Goal: Task Accomplishment & Management: Manage account settings

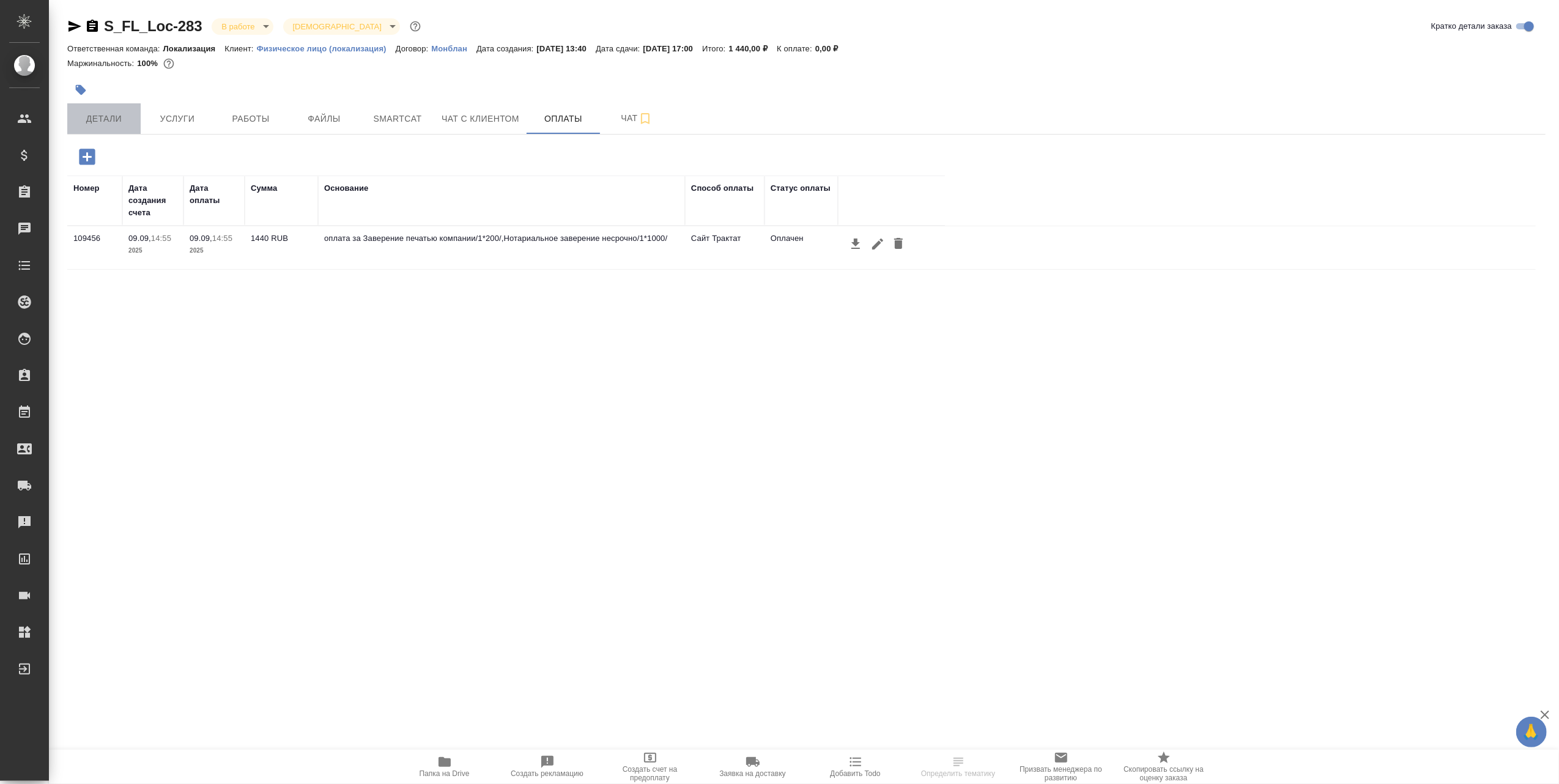
click at [101, 113] on span "Детали" at bounding box center [104, 120] width 59 height 16
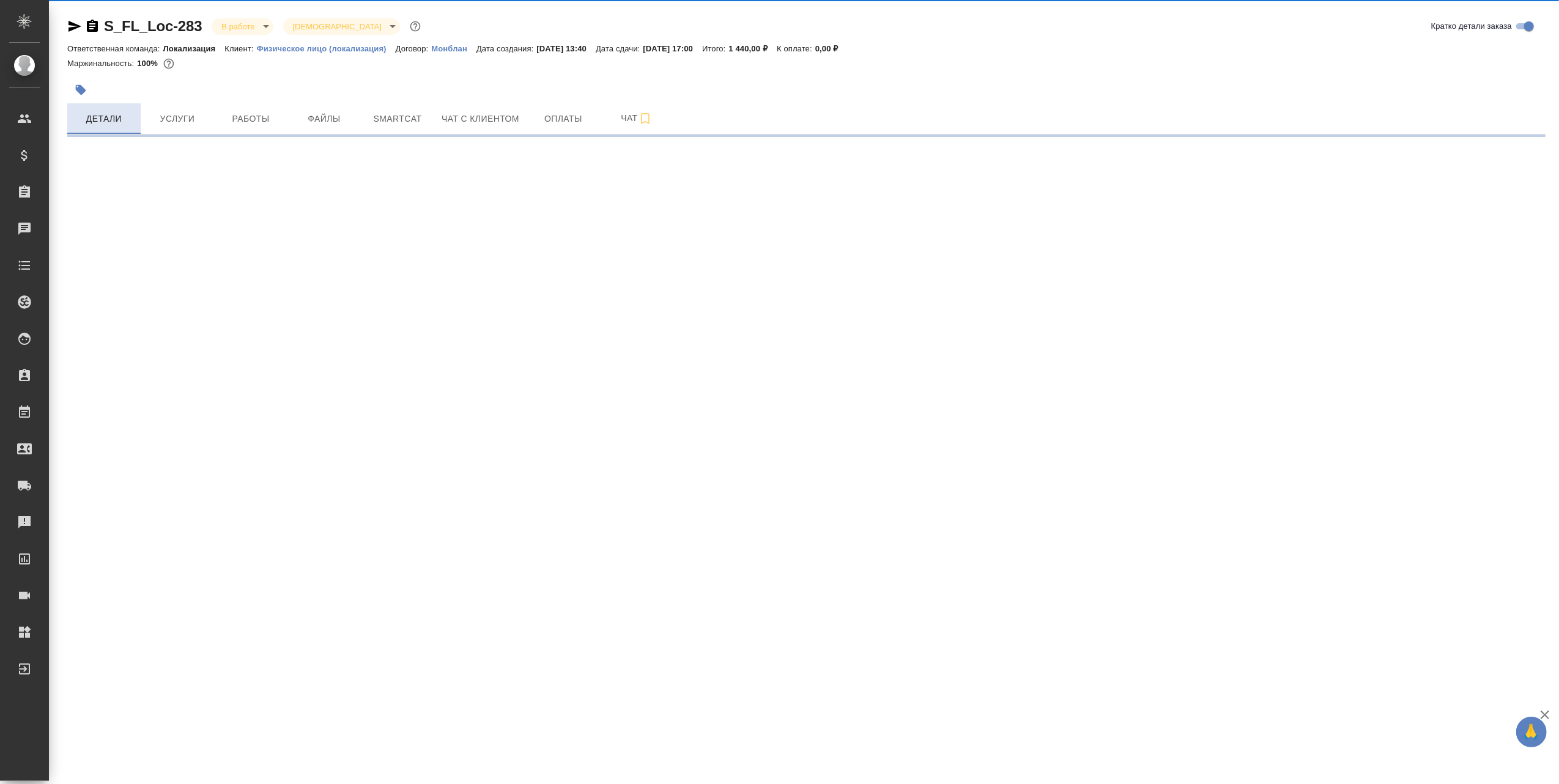
select select "RU"
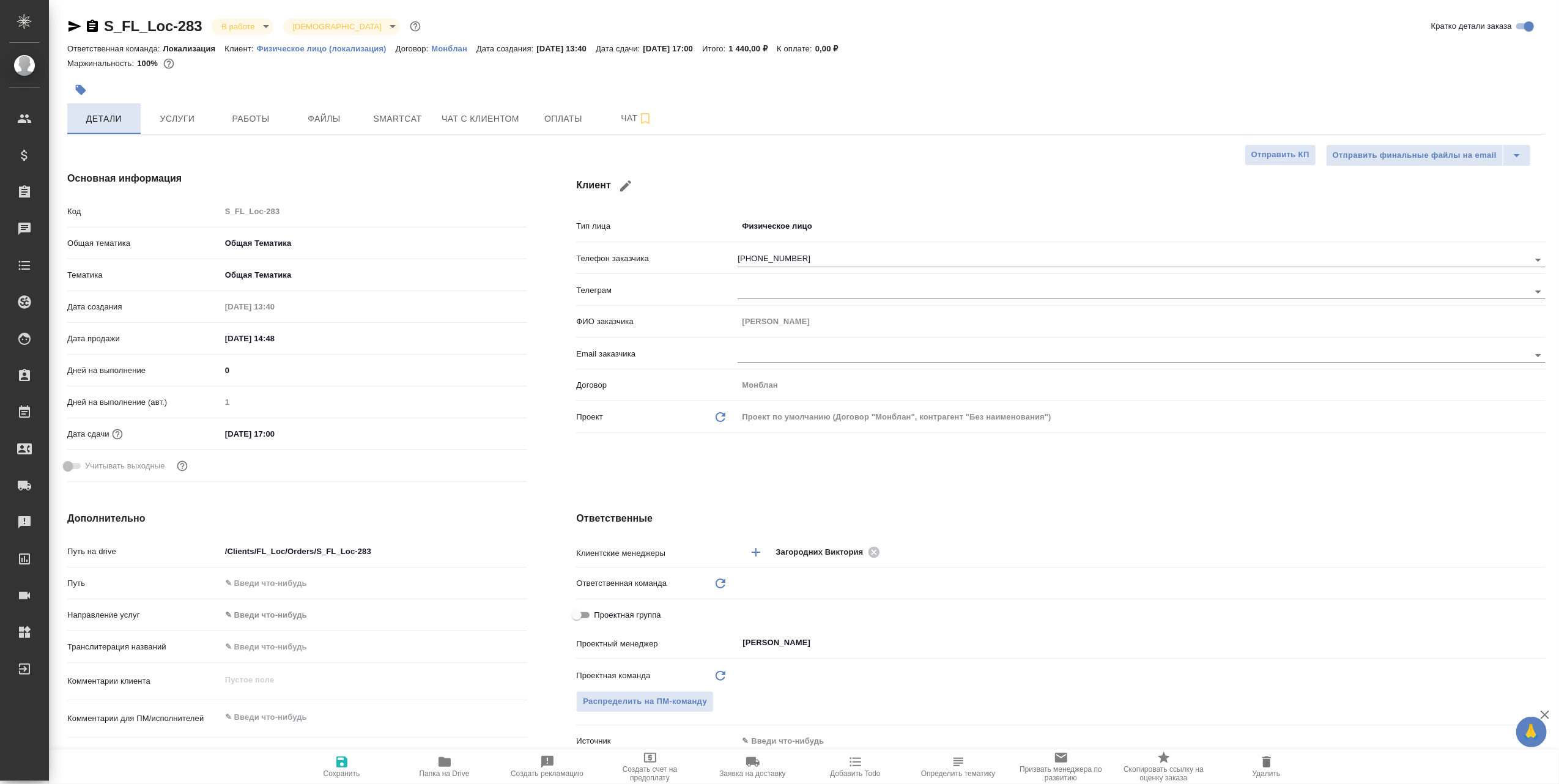
type textarea "x"
type input "Локализация"
type textarea "x"
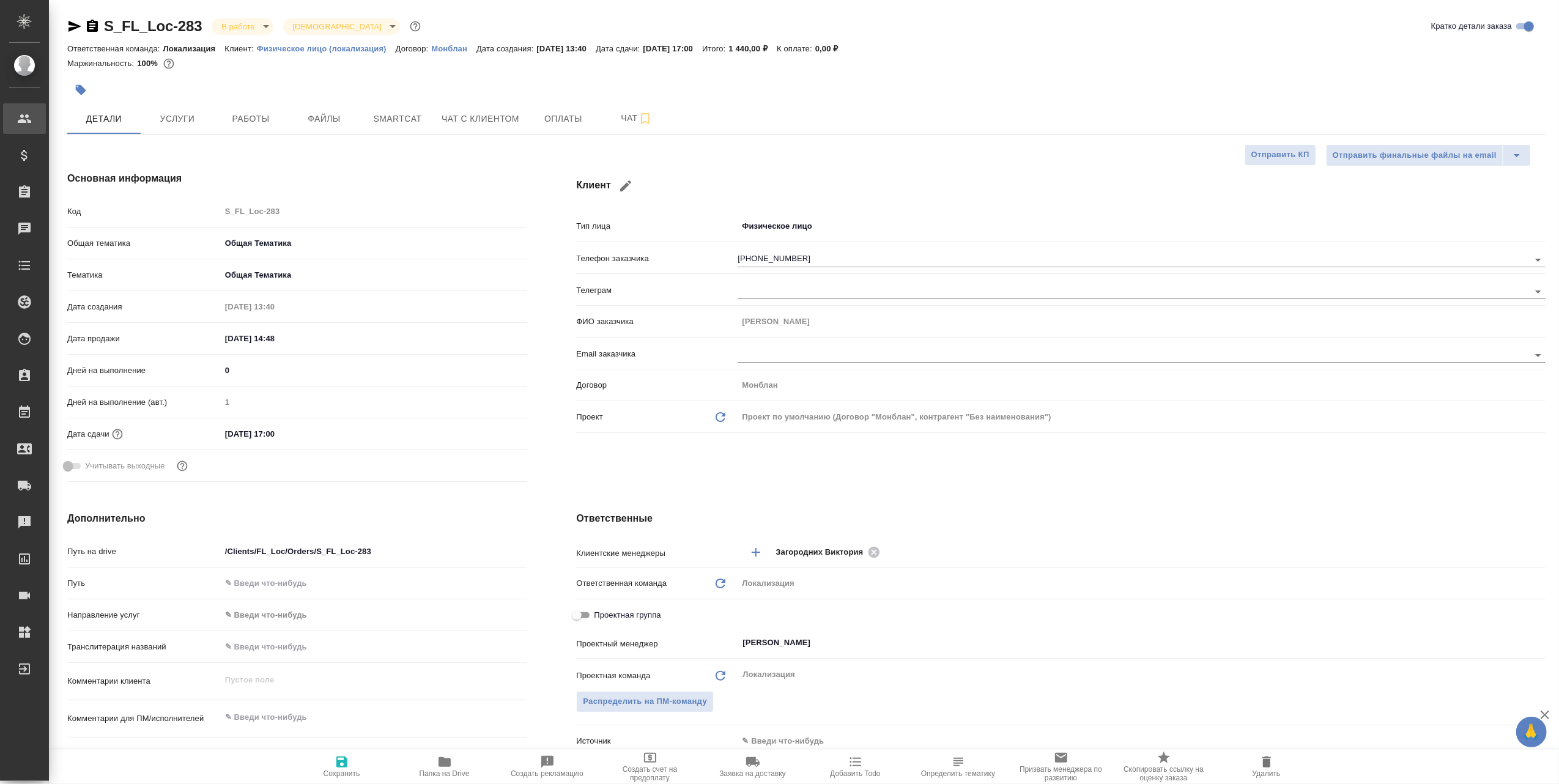
type textarea "x"
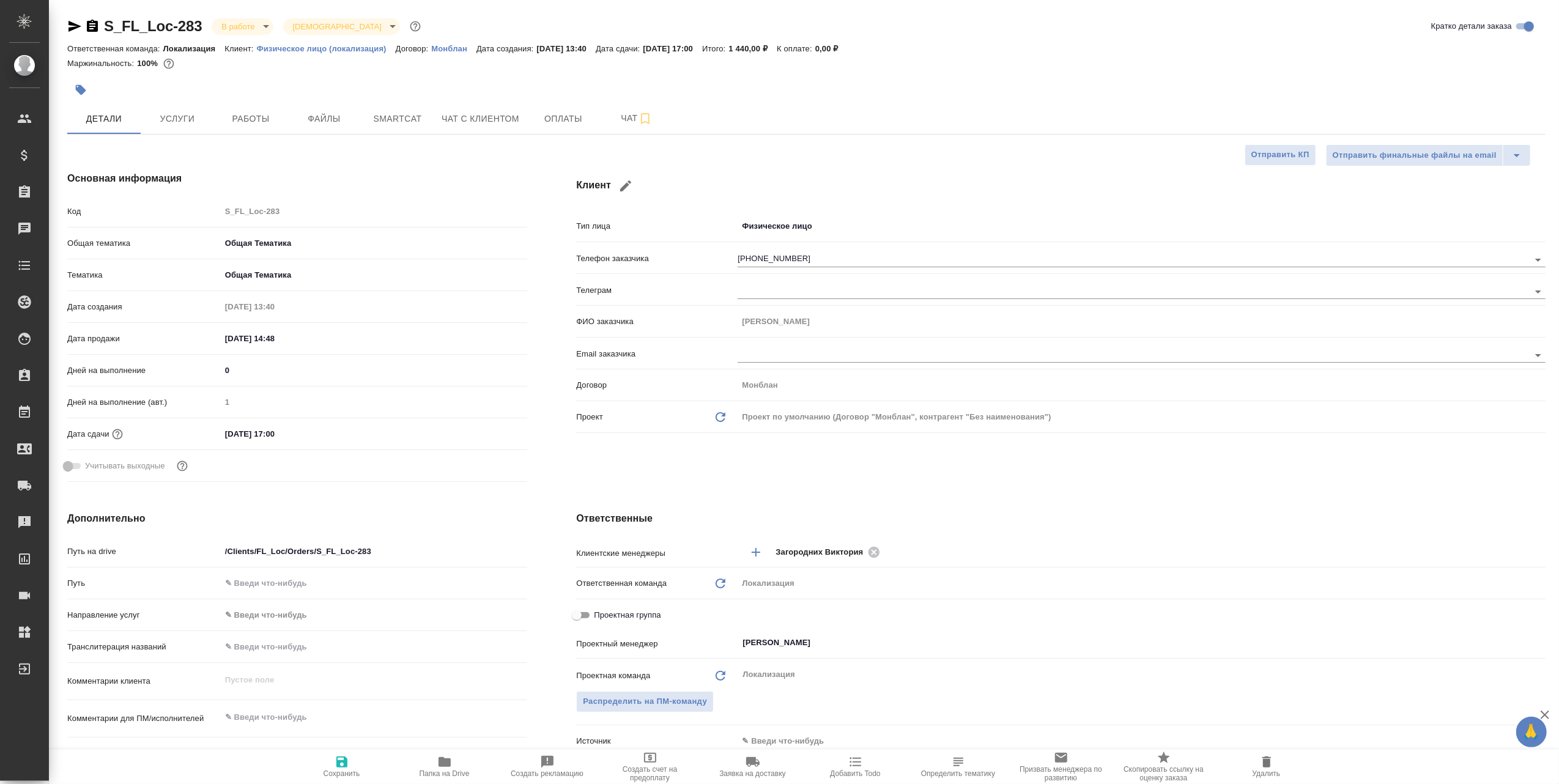
type textarea "x"
drag, startPoint x: 203, startPoint y: 23, endPoint x: 106, endPoint y: 23, distance: 97.0
click at [106, 23] on div "S_FL_Loc-283 В работе inProgress Святая троица holyTrinity" at bounding box center [245, 26] width 356 height 20
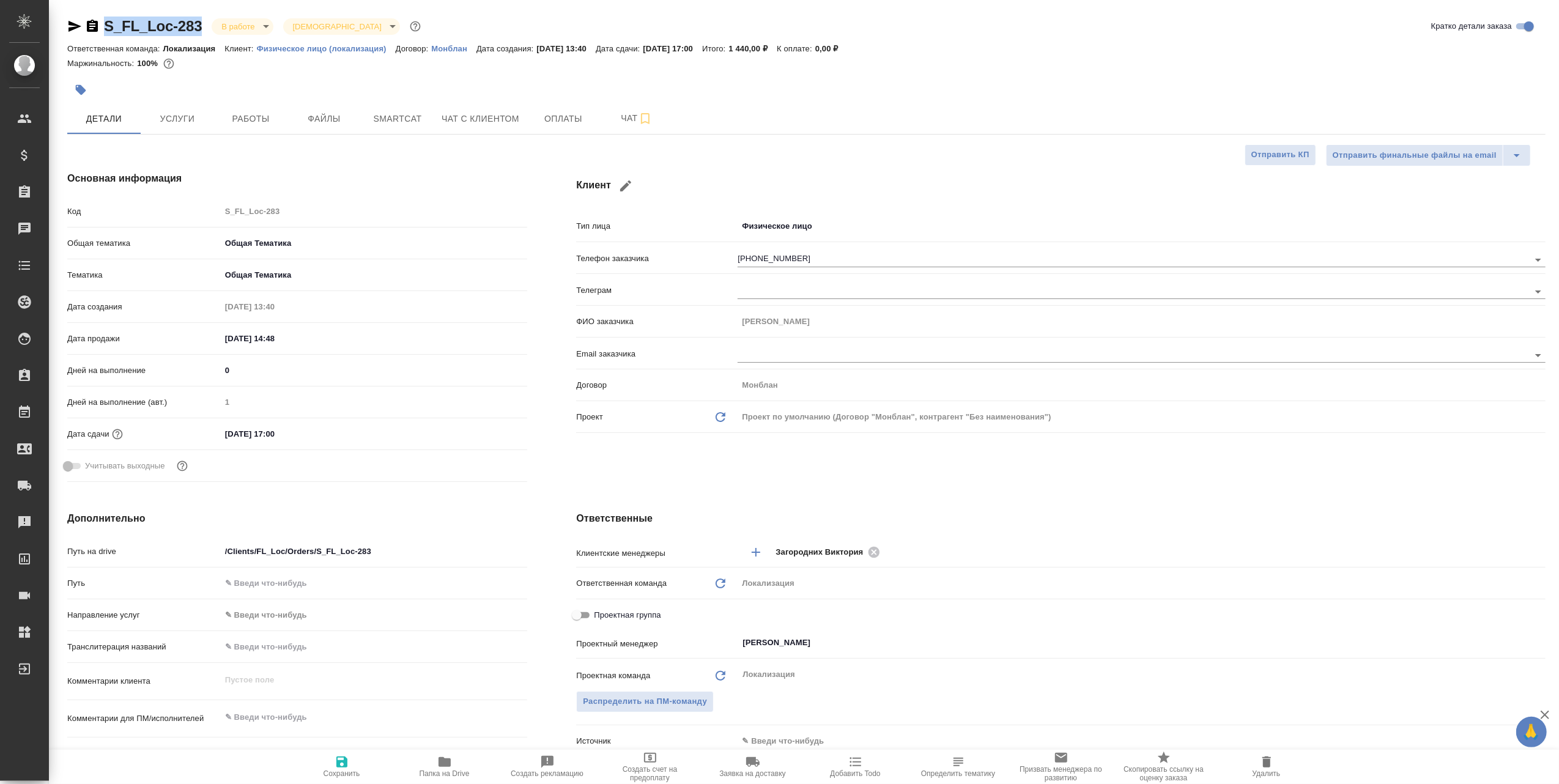
copy link "S_FL_Loc-283"
type textarea "x"
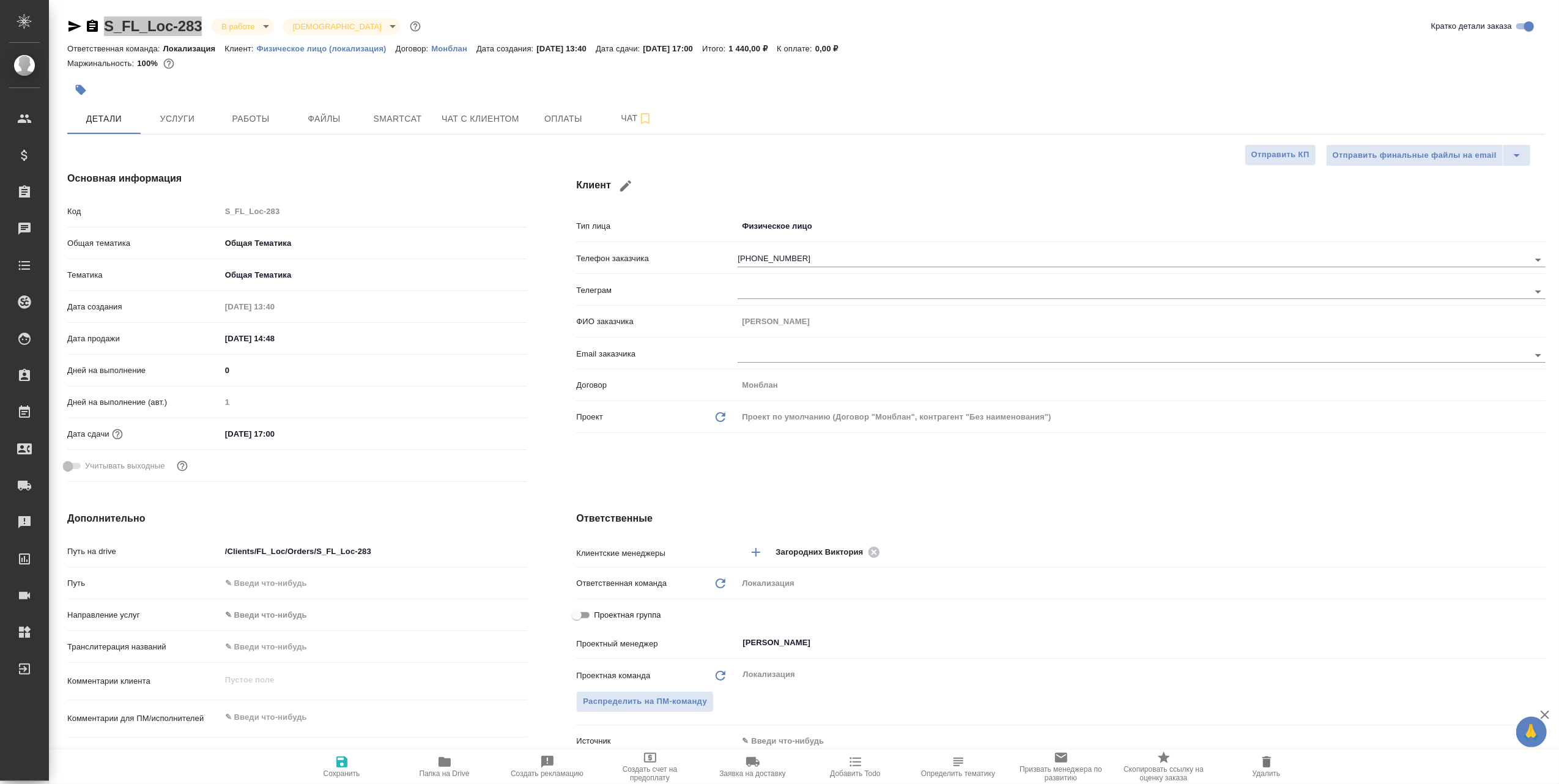
type textarea "x"
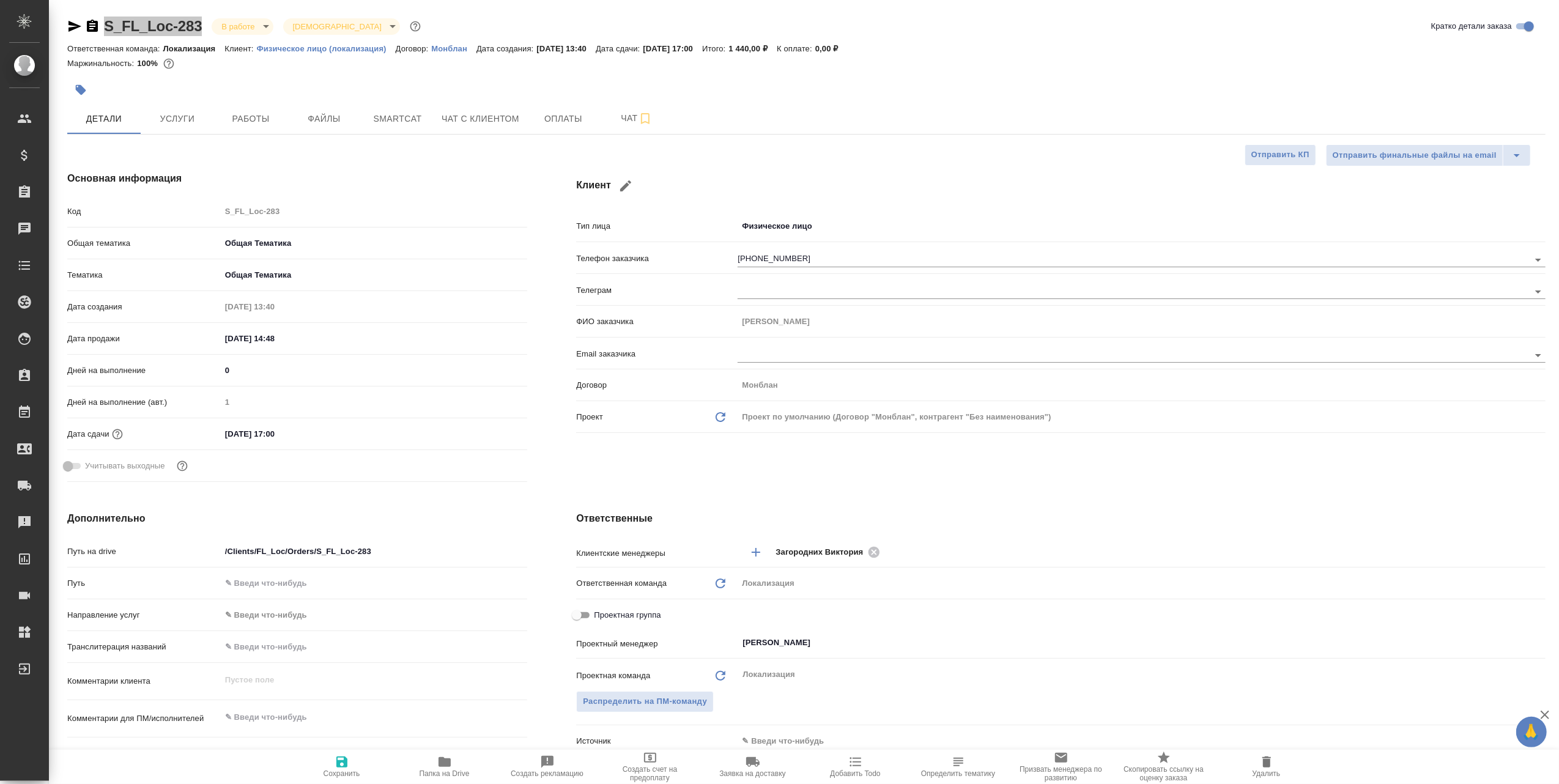
type textarea "x"
